Goal: Feedback & Contribution: Leave review/rating

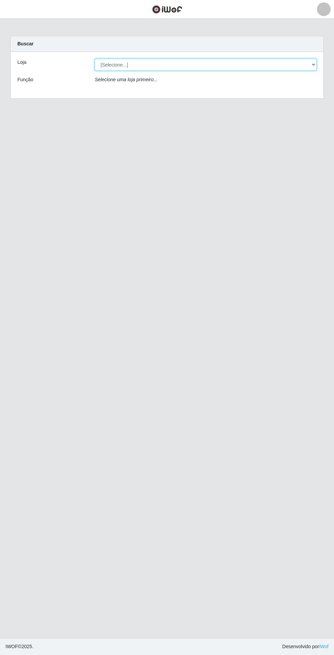
click at [247, 64] on select "[Selecione...] Extrabom - Loja 05 [GEOGRAPHIC_DATA]" at bounding box center [206, 65] width 222 height 12
select select "494"
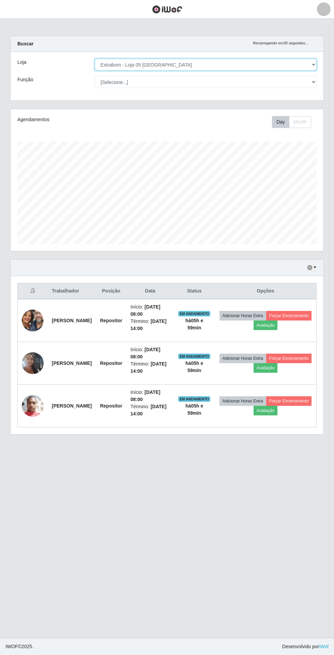
scroll to position [142, 313]
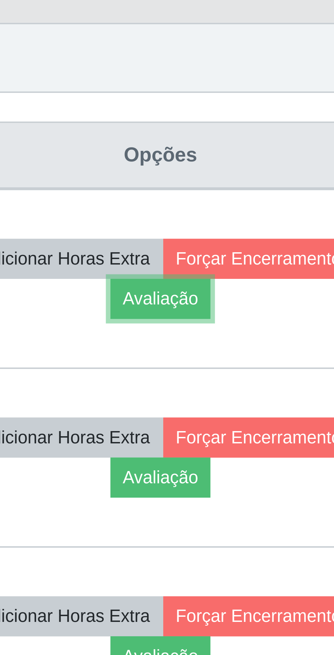
click at [278, 326] on button "Avaliação" at bounding box center [266, 325] width 24 height 10
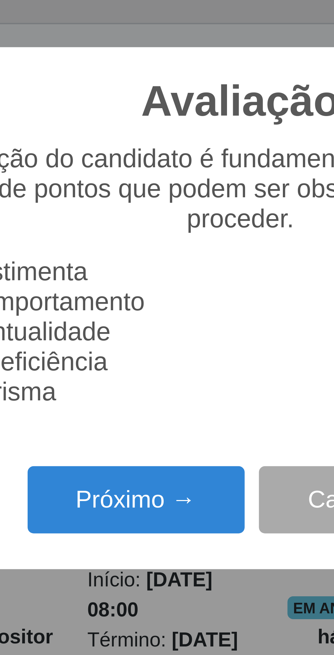
click at [135, 375] on button "Próximo →" at bounding box center [142, 373] width 52 height 16
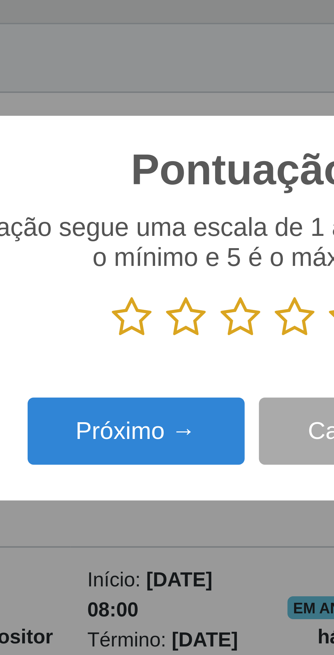
click at [177, 331] on icon at bounding box center [180, 329] width 10 height 10
click at [175, 335] on input "radio" at bounding box center [175, 335] width 0 height 0
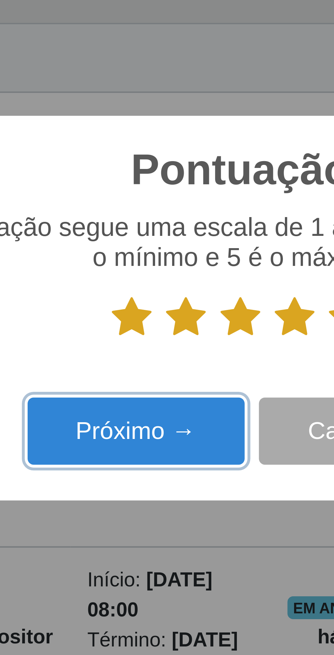
click at [135, 356] on button "Próximo →" at bounding box center [142, 357] width 52 height 16
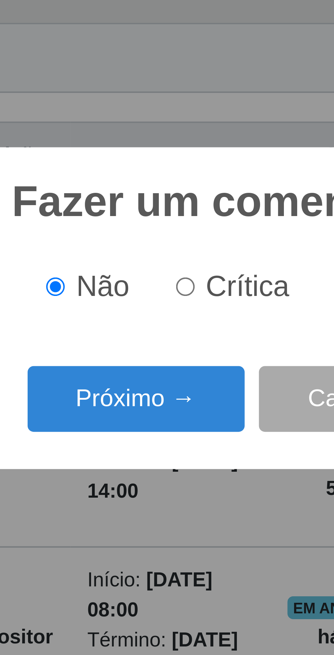
click at [133, 350] on button "Próximo →" at bounding box center [142, 349] width 52 height 16
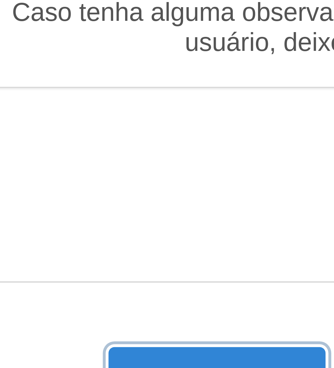
click at [127, 227] on button "Próximo →" at bounding box center [142, 233] width 52 height 16
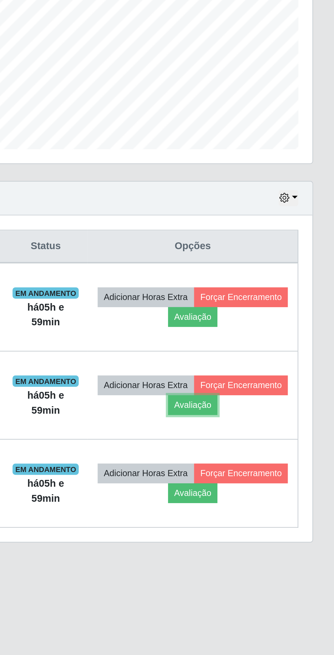
click at [278, 368] on button "Avaliação" at bounding box center [266, 368] width 24 height 10
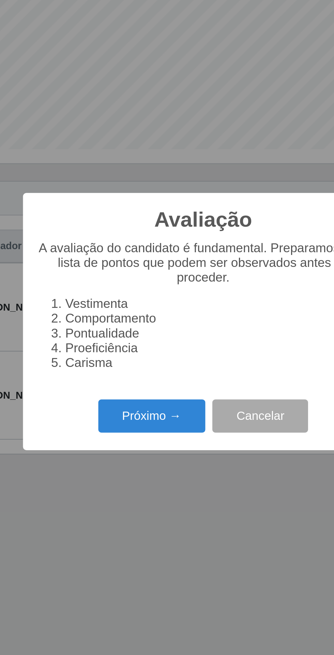
click at [128, 371] on button "Próximo →" at bounding box center [142, 373] width 52 height 16
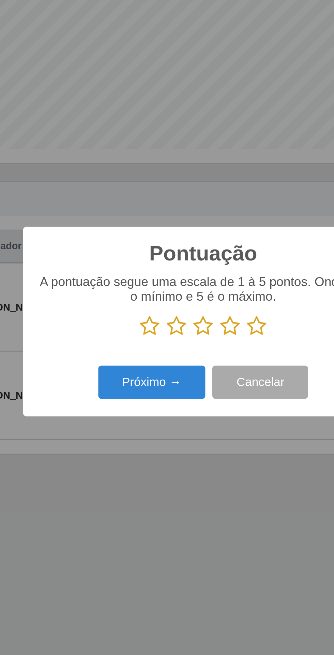
click at [196, 330] on icon at bounding box center [193, 329] width 10 height 10
click at [188, 335] on input "radio" at bounding box center [188, 335] width 0 height 0
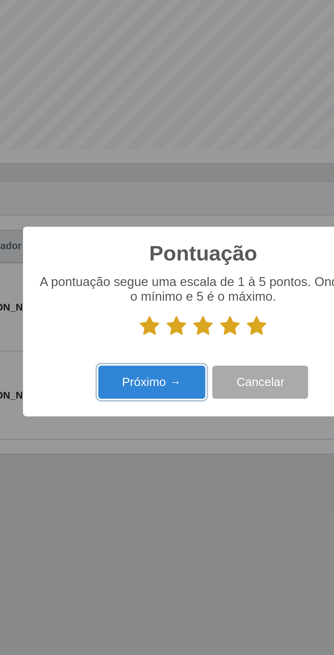
click at [131, 355] on button "Próximo →" at bounding box center [142, 357] width 52 height 16
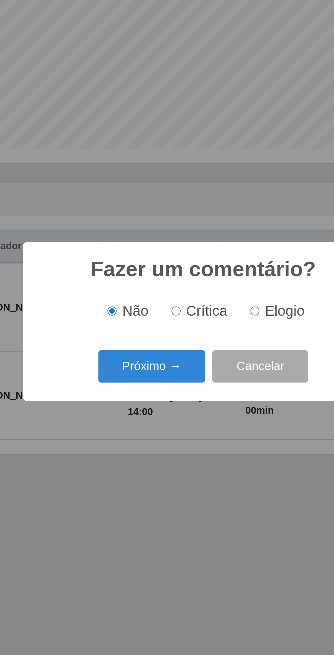
click at [130, 350] on button "Próximo →" at bounding box center [142, 349] width 52 height 16
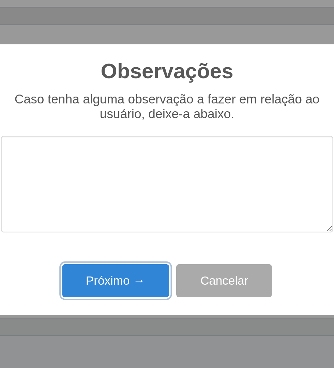
click at [136, 231] on button "Próximo →" at bounding box center [142, 233] width 52 height 16
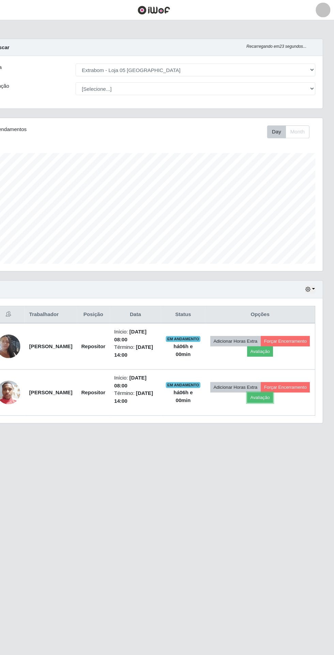
click at [278, 368] on button "Avaliação" at bounding box center [266, 368] width 24 height 10
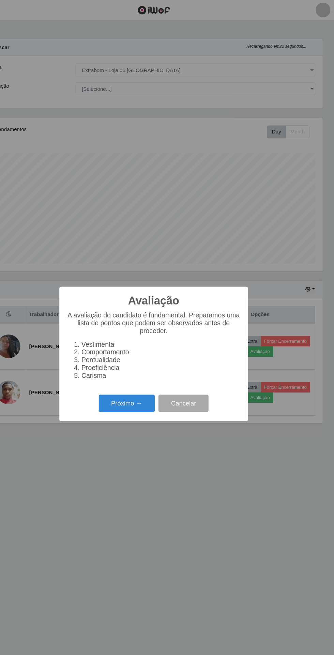
click at [133, 373] on button "Próximo →" at bounding box center [142, 373] width 52 height 16
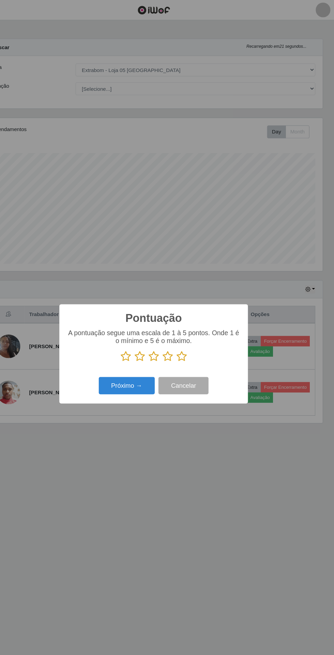
click at [191, 328] on icon at bounding box center [193, 329] width 10 height 10
click at [188, 335] on input "radio" at bounding box center [188, 335] width 0 height 0
click at [136, 356] on button "Próximo →" at bounding box center [142, 357] width 52 height 16
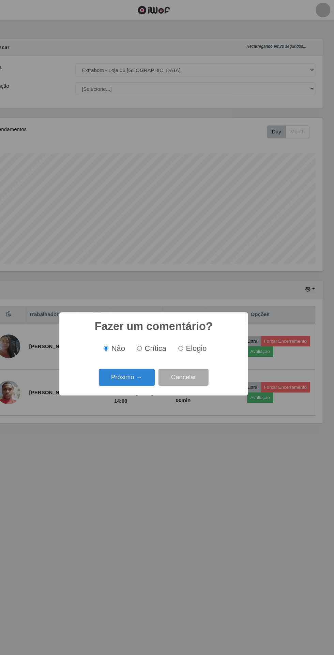
click at [136, 350] on button "Próximo →" at bounding box center [142, 349] width 52 height 16
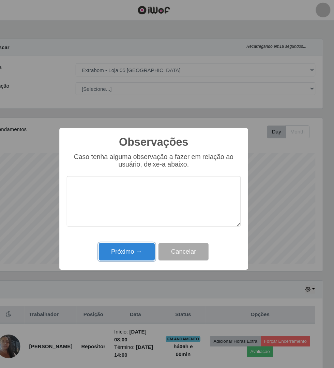
click at [136, 233] on button "Próximo →" at bounding box center [142, 233] width 52 height 16
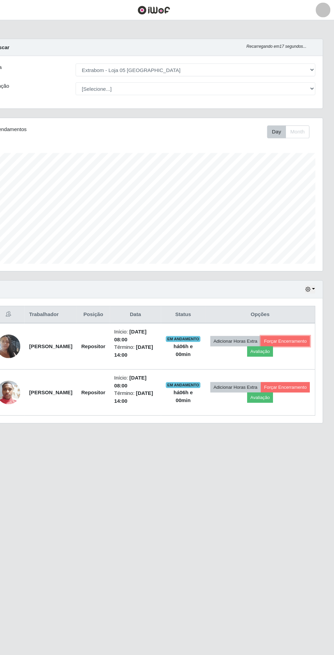
click at [266, 320] on button "Forçar Encerramento" at bounding box center [289, 316] width 46 height 10
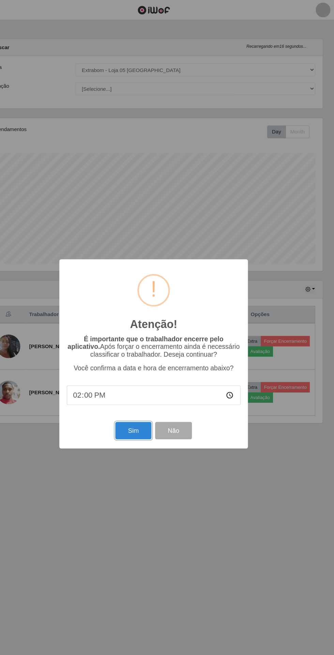
click at [148, 398] on button "Sim" at bounding box center [148, 398] width 33 height 16
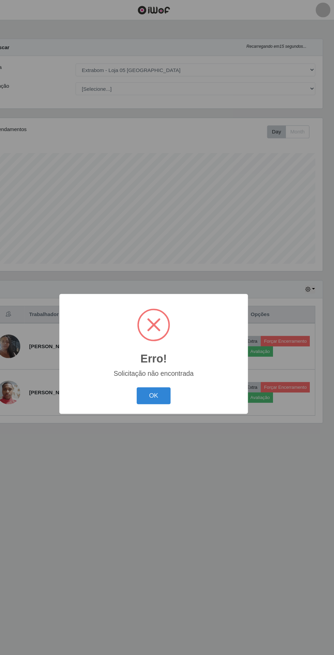
click at [167, 366] on button "OK" at bounding box center [167, 366] width 32 height 16
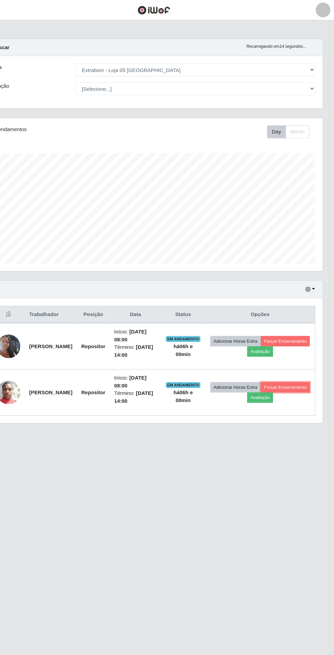
click at [266, 363] on button "Forçar Encerramento" at bounding box center [289, 358] width 46 height 10
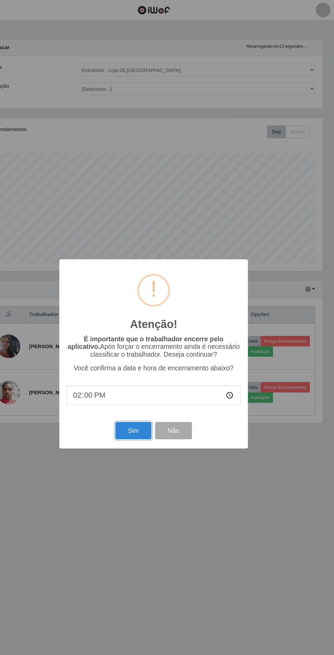
click at [145, 398] on button "Sim" at bounding box center [148, 398] width 33 height 16
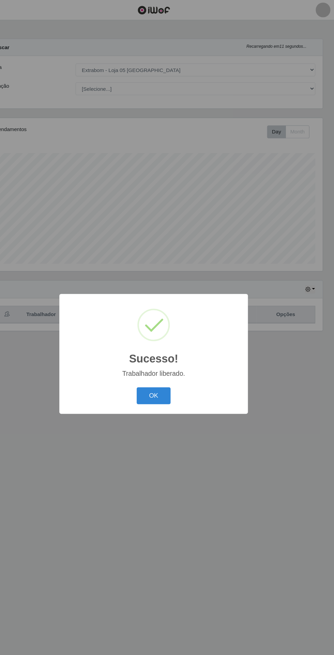
click at [167, 364] on button "OK" at bounding box center [167, 366] width 32 height 16
